Goal: Information Seeking & Learning: Learn about a topic

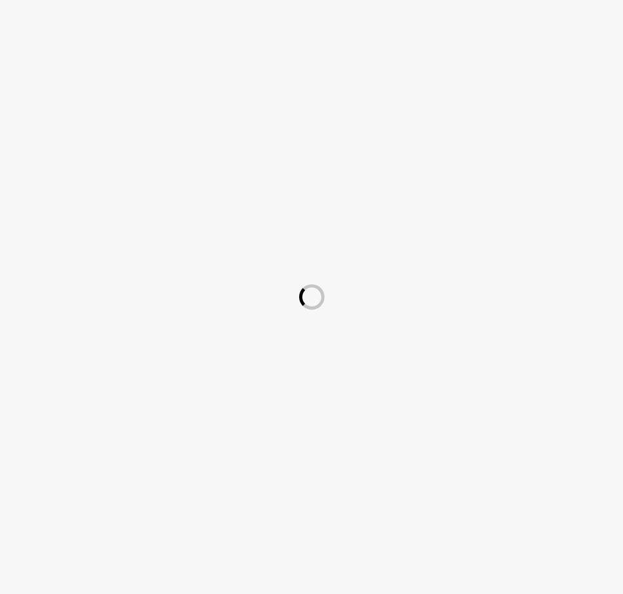
drag, startPoint x: 514, startPoint y: 467, endPoint x: 522, endPoint y: 455, distance: 14.6
click at [521, 456] on div at bounding box center [311, 297] width 623 height 594
